Goal: Navigation & Orientation: Go to known website

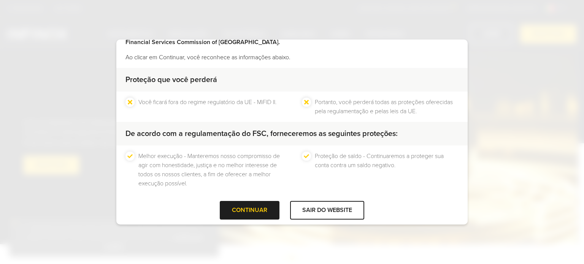
scroll to position [57, 0]
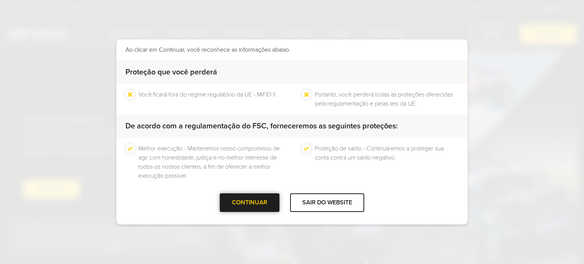
click at [250, 203] on div at bounding box center [250, 203] width 0 height 0
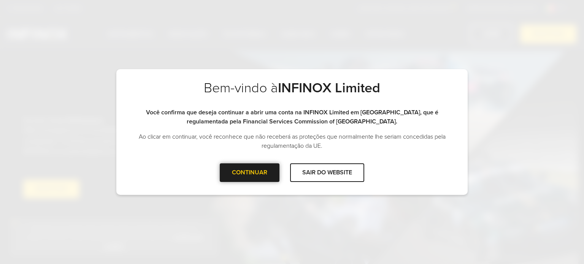
click at [250, 173] on div at bounding box center [250, 173] width 0 height 0
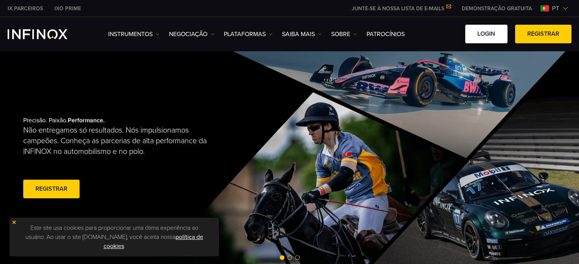
click at [485, 33] on link "Login" at bounding box center [486, 34] width 42 height 19
